Goal: Transaction & Acquisition: Purchase product/service

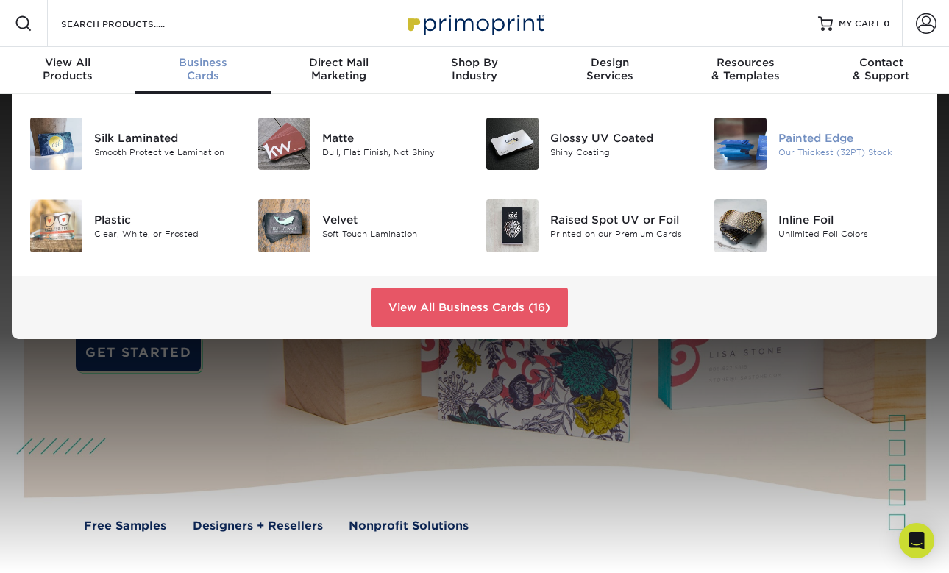
click at [798, 131] on div "Painted Edge" at bounding box center [849, 138] width 141 height 16
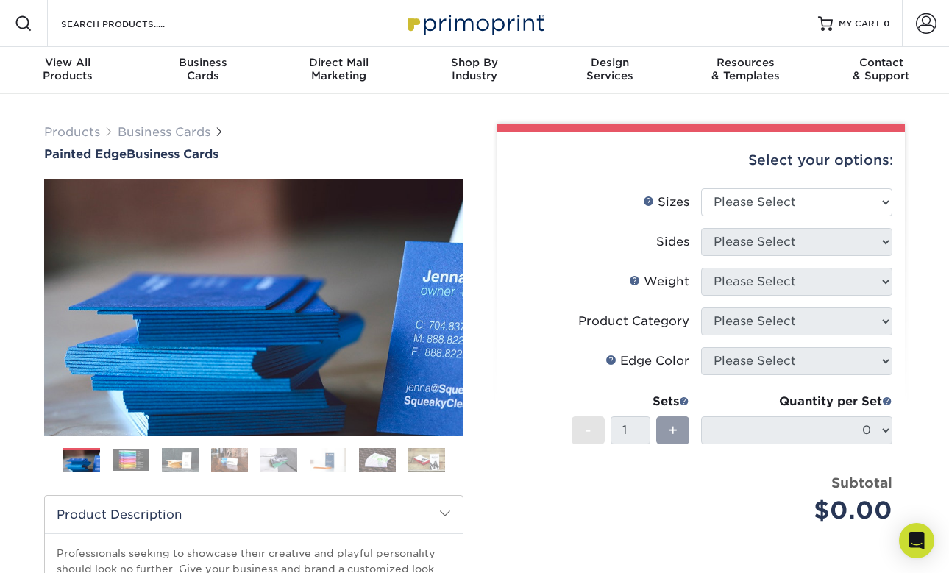
click at [127, 461] on img at bounding box center [131, 460] width 37 height 23
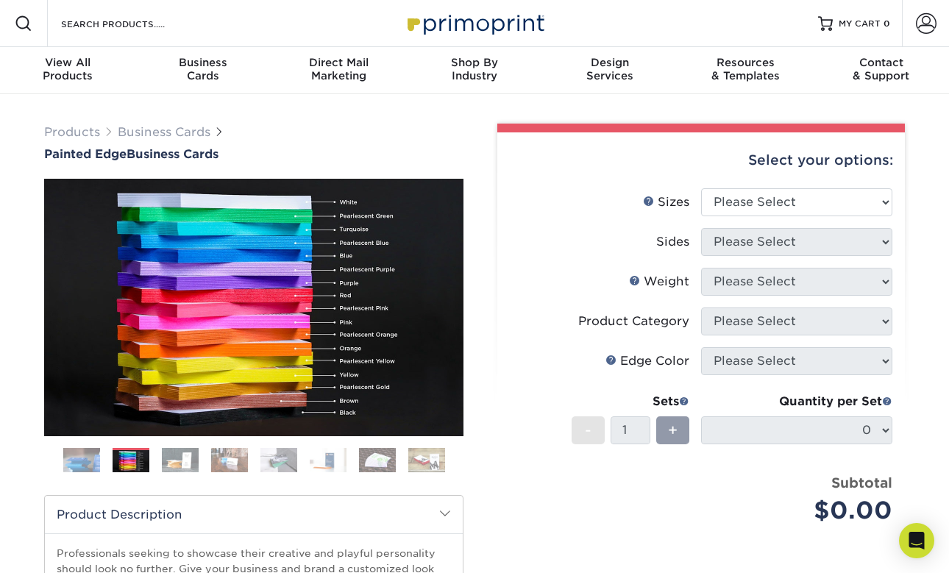
click at [232, 457] on img at bounding box center [229, 459] width 37 height 25
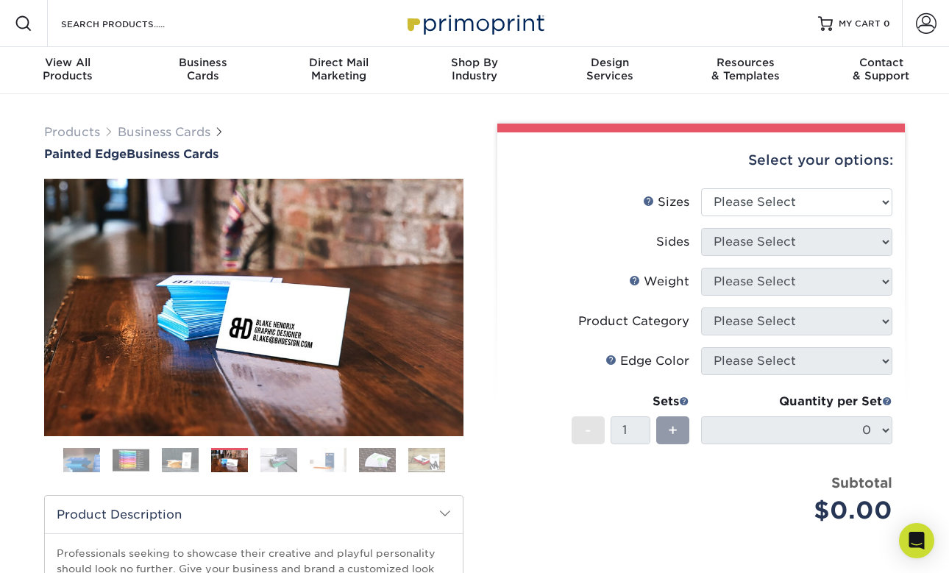
click at [261, 453] on img at bounding box center [279, 459] width 37 height 25
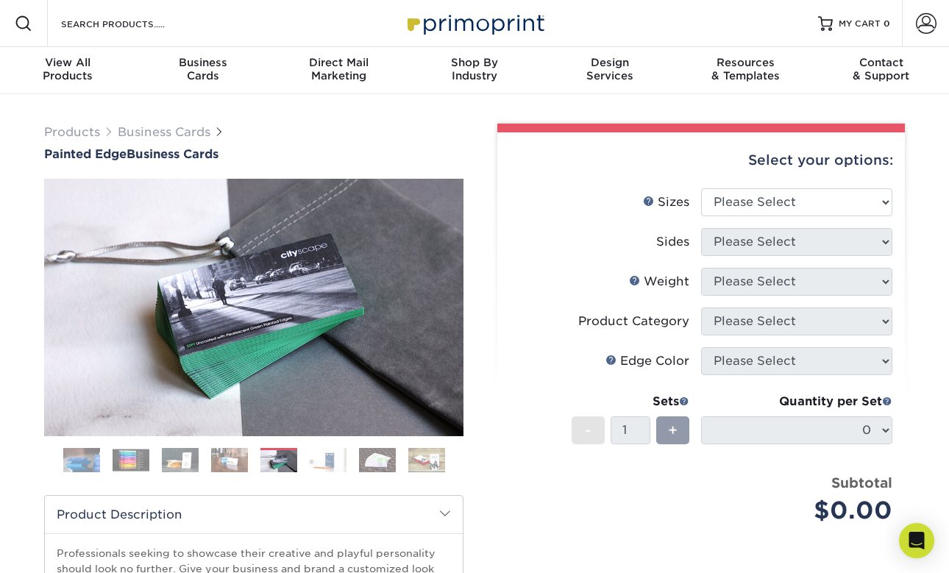
click at [287, 456] on img at bounding box center [279, 461] width 37 height 25
click at [310, 455] on img at bounding box center [328, 459] width 37 height 25
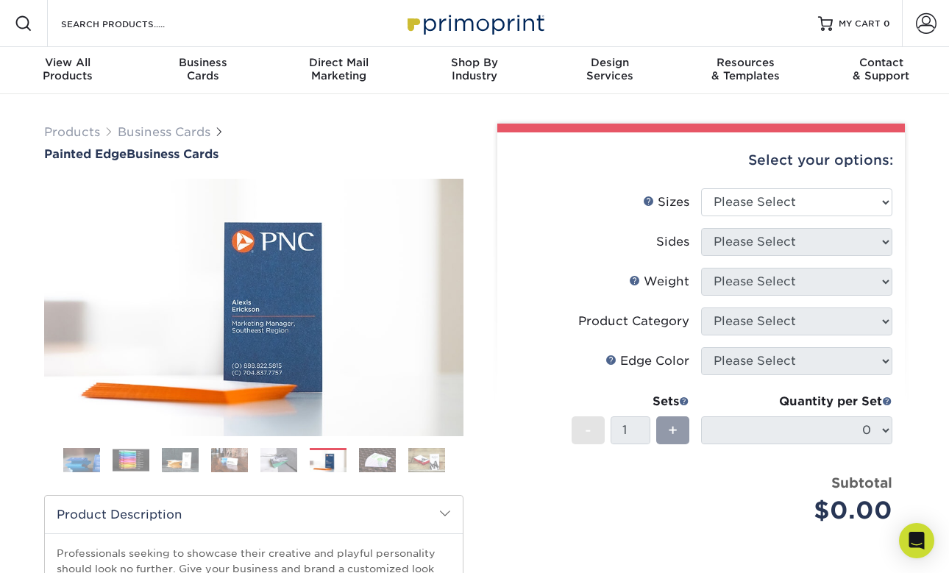
click at [362, 458] on img at bounding box center [377, 459] width 37 height 25
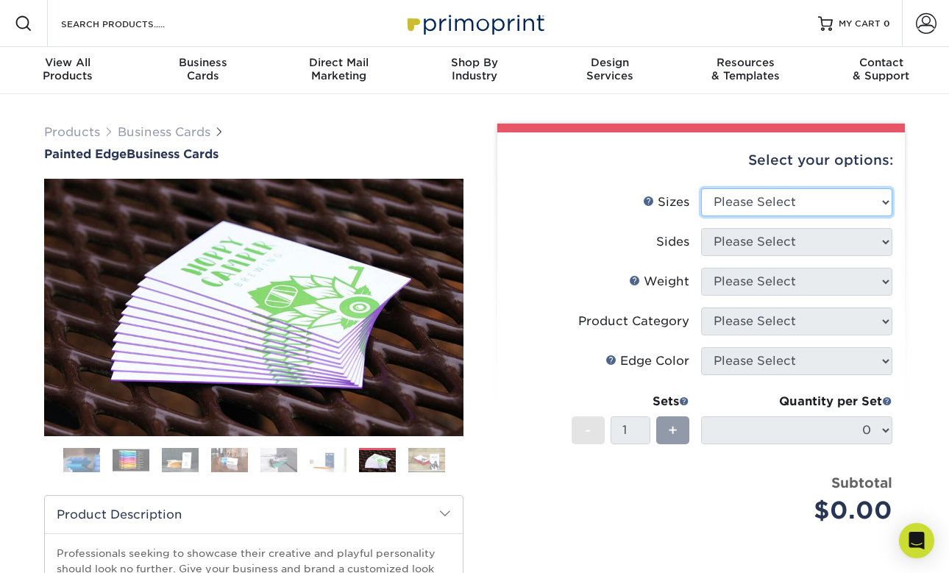
click at [759, 216] on select "Please Select 2" x 3.5" - Standard 2.125" x 3.375" - European 2.5" x 2.5" - Squ…" at bounding box center [796, 202] width 191 height 28
select select "2.50x2.50"
click at [701, 188] on select "Please Select 2" x 3.5" - Standard 2.125" x 3.375" - European 2.5" x 2.5" - Squ…" at bounding box center [796, 202] width 191 height 28
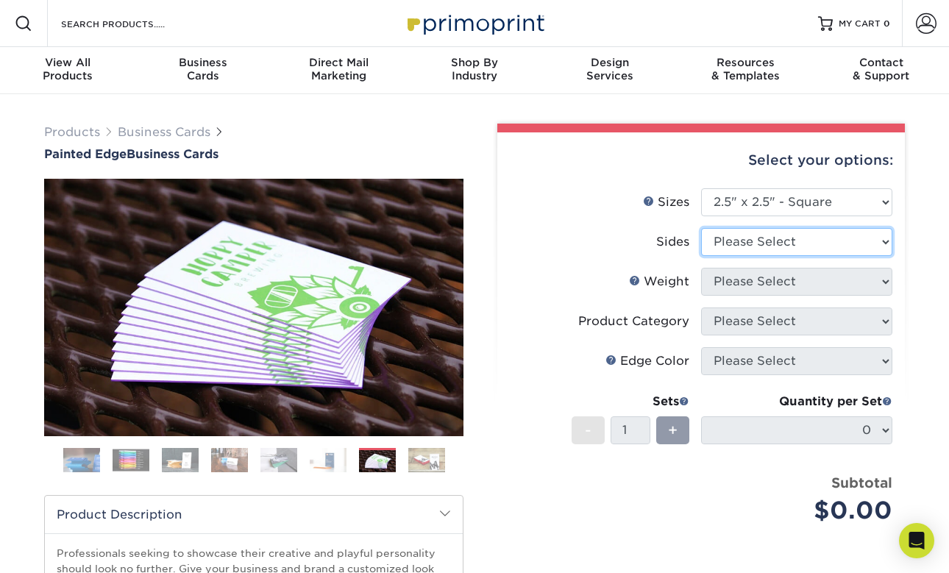
click at [748, 241] on select "Please Select Print Both Sides Print Front Only" at bounding box center [796, 242] width 191 height 28
select select "13abbda7-1d64-4f25-8bb2-c179b224825d"
click at [701, 228] on select "Please Select Print Both Sides Print Front Only" at bounding box center [796, 242] width 191 height 28
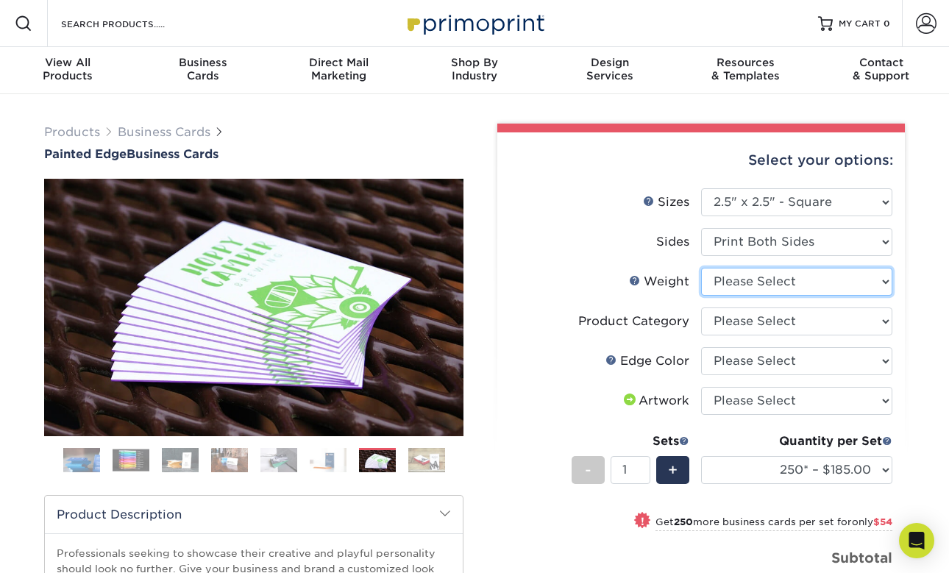
click at [759, 283] on select "Please Select 32PTUC" at bounding box center [796, 282] width 191 height 28
select select "32PTUC"
click at [701, 268] on select "Please Select 32PTUC" at bounding box center [796, 282] width 191 height 28
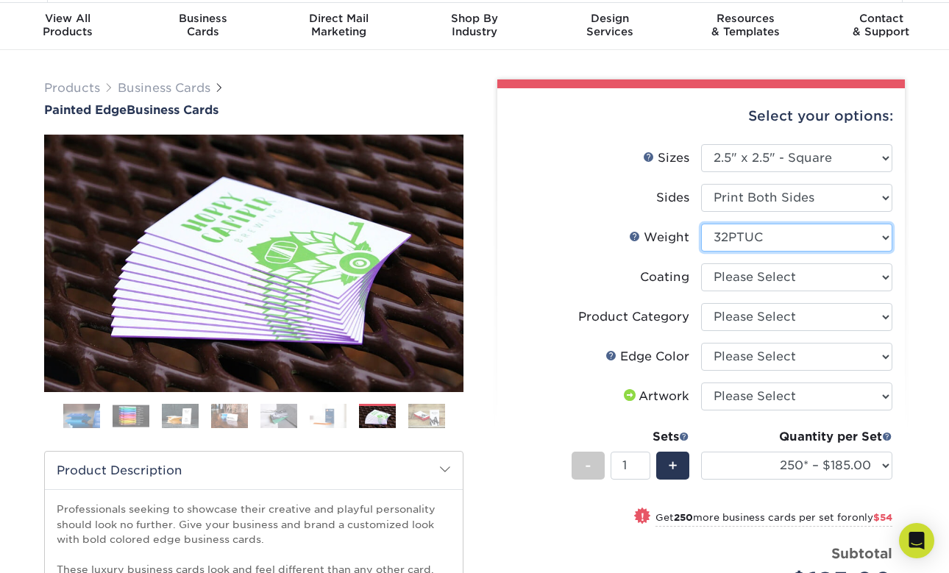
scroll to position [45, 0]
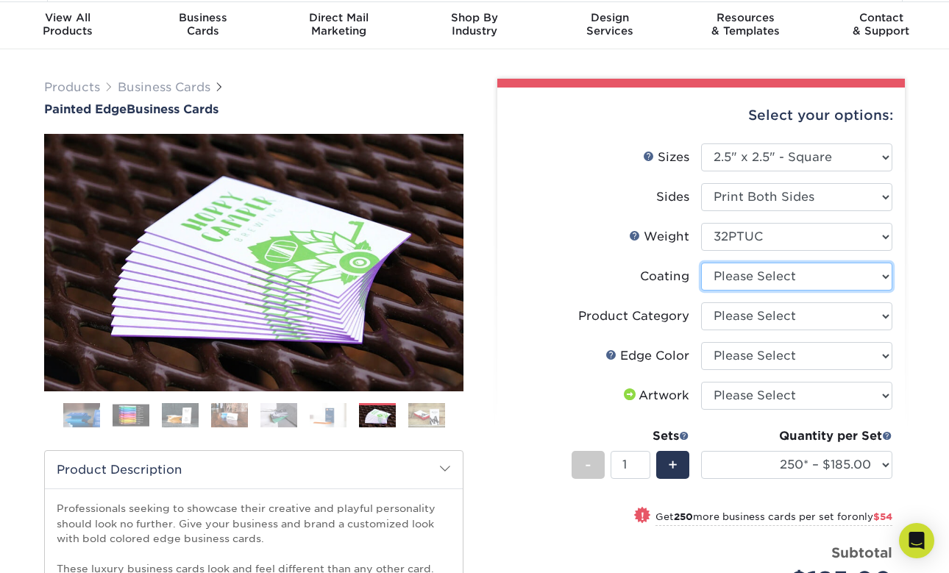
click at [751, 278] on select at bounding box center [796, 277] width 191 height 28
select select "3e7618de-abca-4bda-9f97-8b9129e913d8"
click at [701, 263] on select at bounding box center [796, 277] width 191 height 28
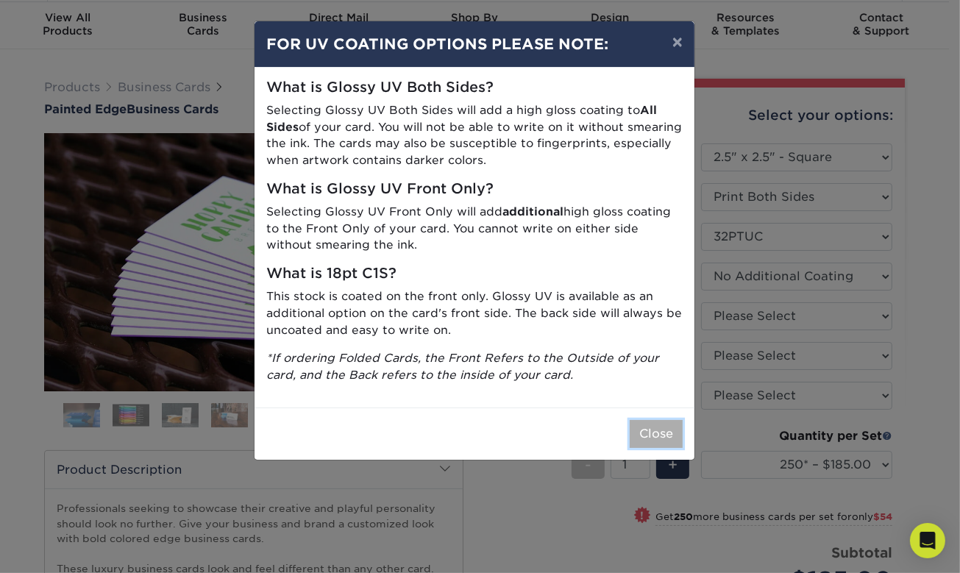
click at [640, 428] on button "Close" at bounding box center [656, 434] width 53 height 28
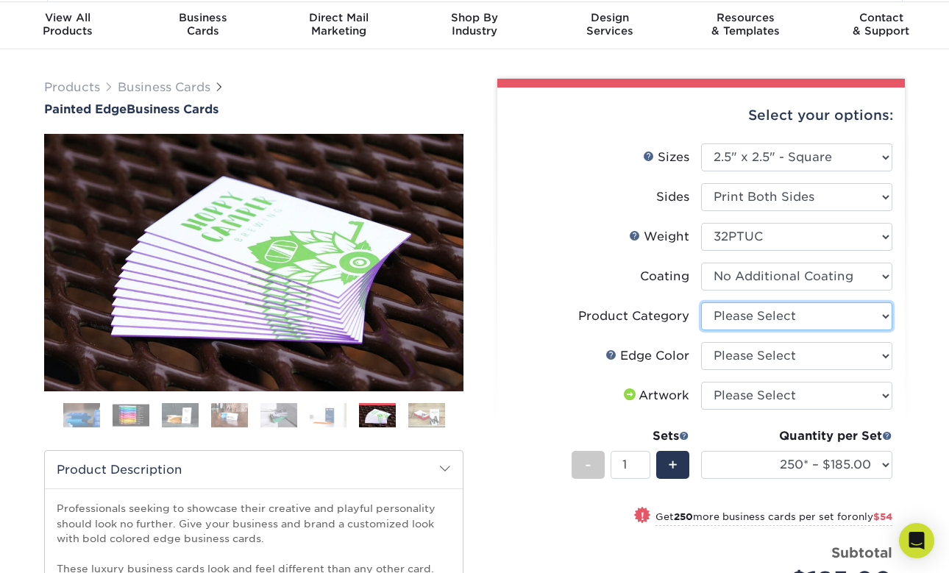
click at [761, 305] on select "Please Select Business Cards" at bounding box center [796, 316] width 191 height 28
select select "3b5148f1-0588-4f88-a218-97bcfdce65c1"
click at [701, 302] on select "Please Select Business Cards" at bounding box center [796, 316] width 191 height 28
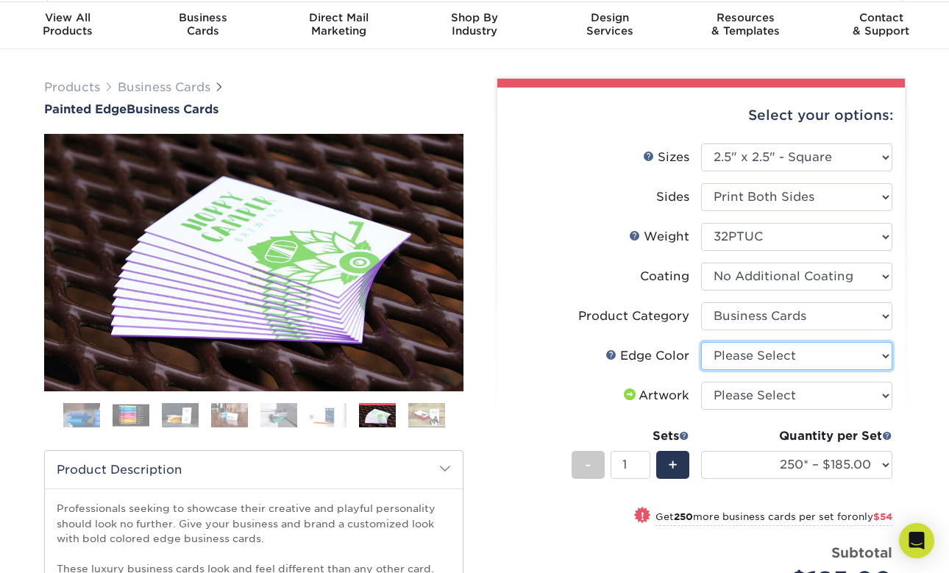
click at [757, 356] on select "Please Select Charcoal Black Brown Blue Pearlescent Blue Pearlescent Gold Pearl…" at bounding box center [796, 356] width 191 height 28
select select "e42633f1-b123-4179-bb8a-cf3a693d9207"
click at [701, 342] on select "Please Select Charcoal Black Brown Blue Pearlescent Blue Pearlescent Gold Pearl…" at bounding box center [796, 356] width 191 height 28
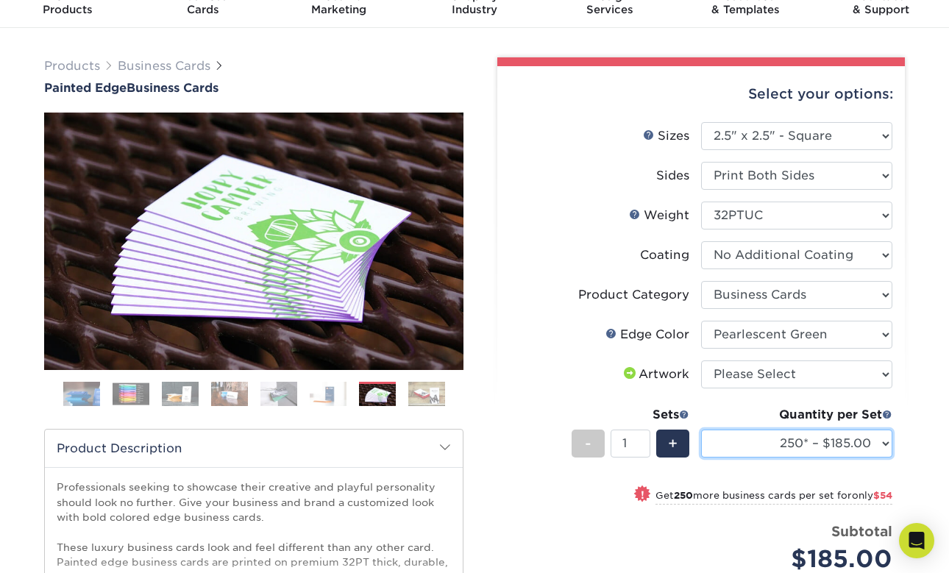
click at [804, 436] on select "250* – $185.00 500* – $239.00 1000* – $339.00" at bounding box center [796, 444] width 191 height 28
select select "1000* – $339.00"
click at [701, 430] on select "250* – $185.00 500* – $239.00 1000* – $339.00" at bounding box center [796, 444] width 191 height 28
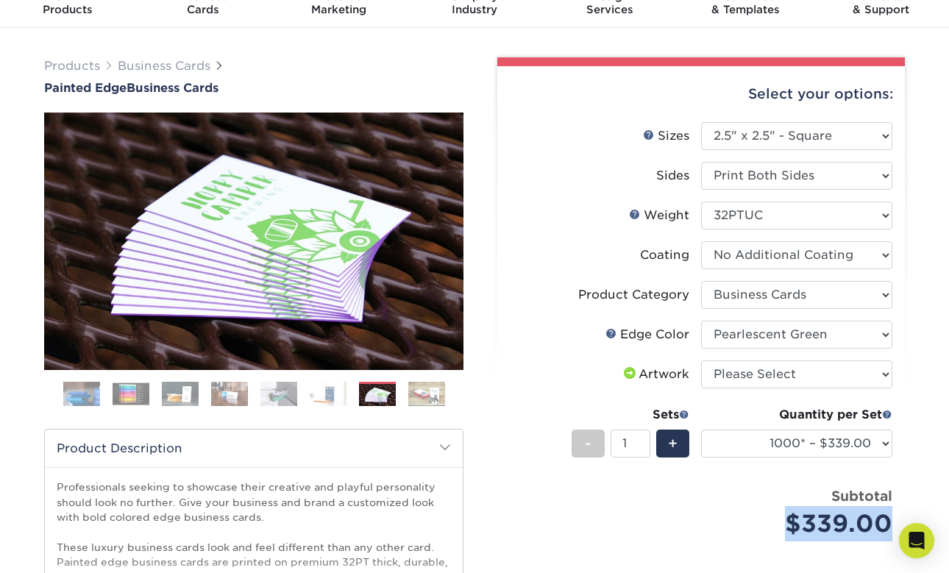
drag, startPoint x: 903, startPoint y: 520, endPoint x: 790, endPoint y: 525, distance: 112.7
click at [790, 525] on div "Select your options: Sizes Help Sizes Please Select 2" x 3.5" - Standard 2.125"…" at bounding box center [701, 407] width 408 height 682
copy div "$339.00"
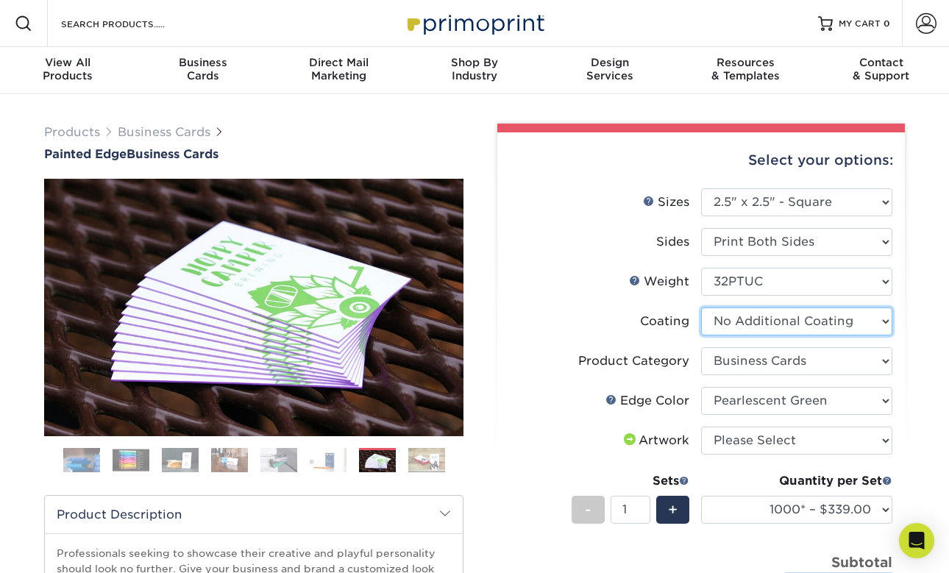
click at [801, 314] on select at bounding box center [796, 322] width 191 height 28
drag, startPoint x: 701, startPoint y: 293, endPoint x: 762, endPoint y: 277, distance: 63.9
click at [762, 277] on li "Weight Help Weight Please Select 32PTUC" at bounding box center [701, 288] width 383 height 40
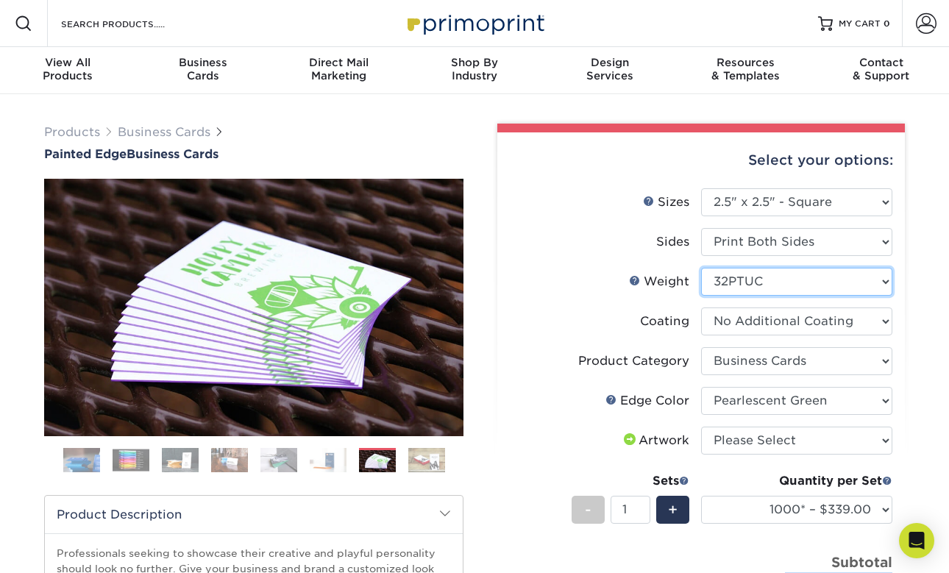
click at [757, 285] on select "Please Select 32PTUC" at bounding box center [796, 282] width 191 height 28
click at [579, 333] on label "Coating" at bounding box center [605, 322] width 191 height 28
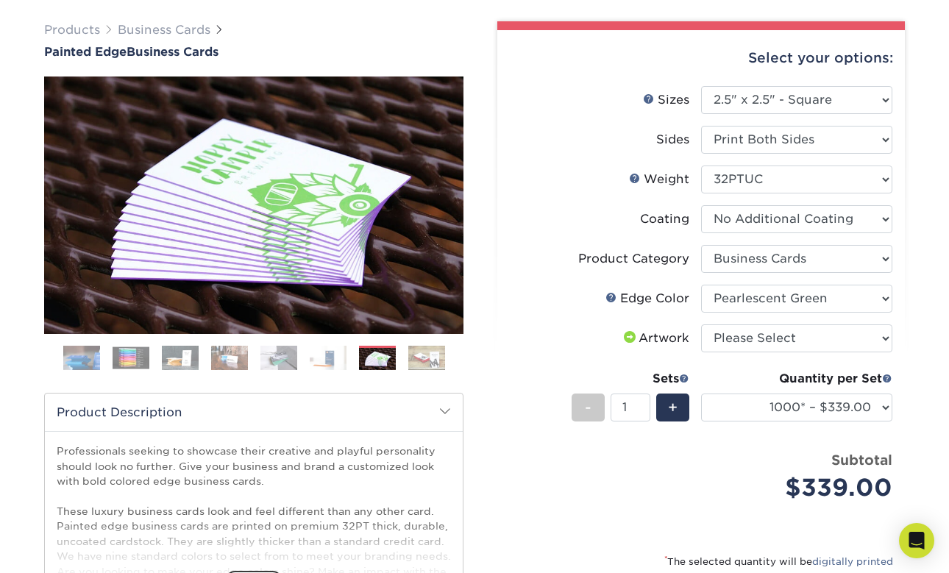
scroll to position [103, 0]
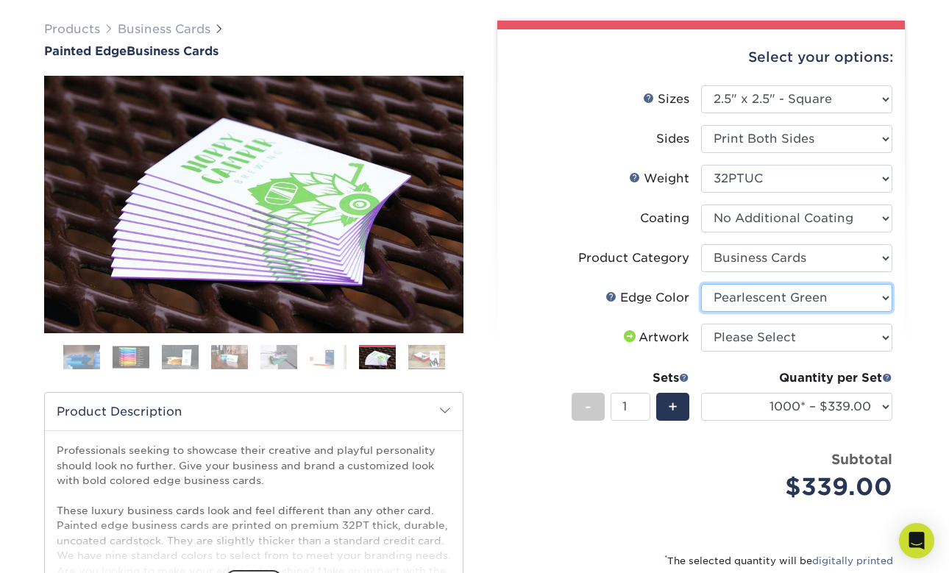
click at [755, 301] on select "Please Select Charcoal Black Brown Blue Pearlescent Blue Pearlescent Gold Pearl…" at bounding box center [796, 298] width 191 height 28
click at [555, 297] on label "Edge Color" at bounding box center [605, 298] width 191 height 28
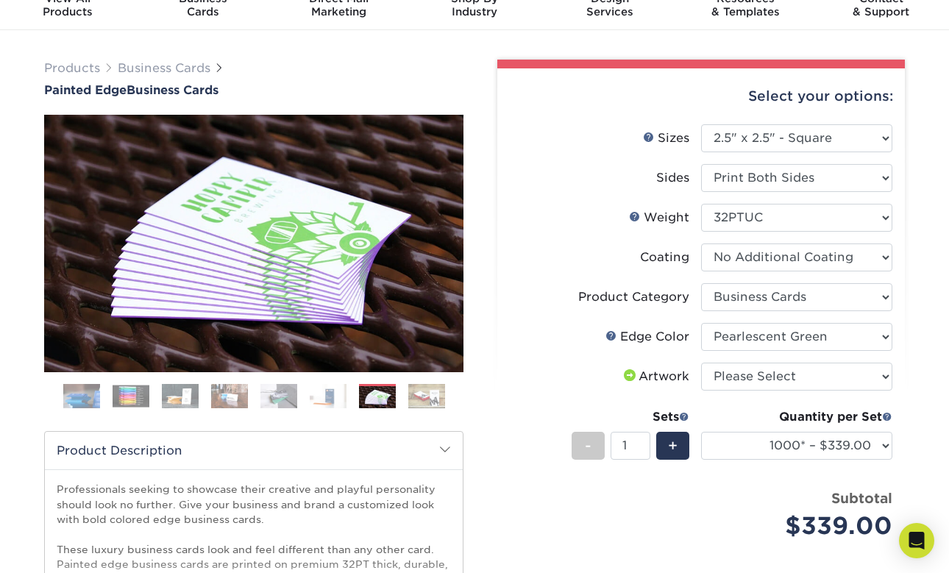
scroll to position [59, 0]
